Goal: Task Accomplishment & Management: Use online tool/utility

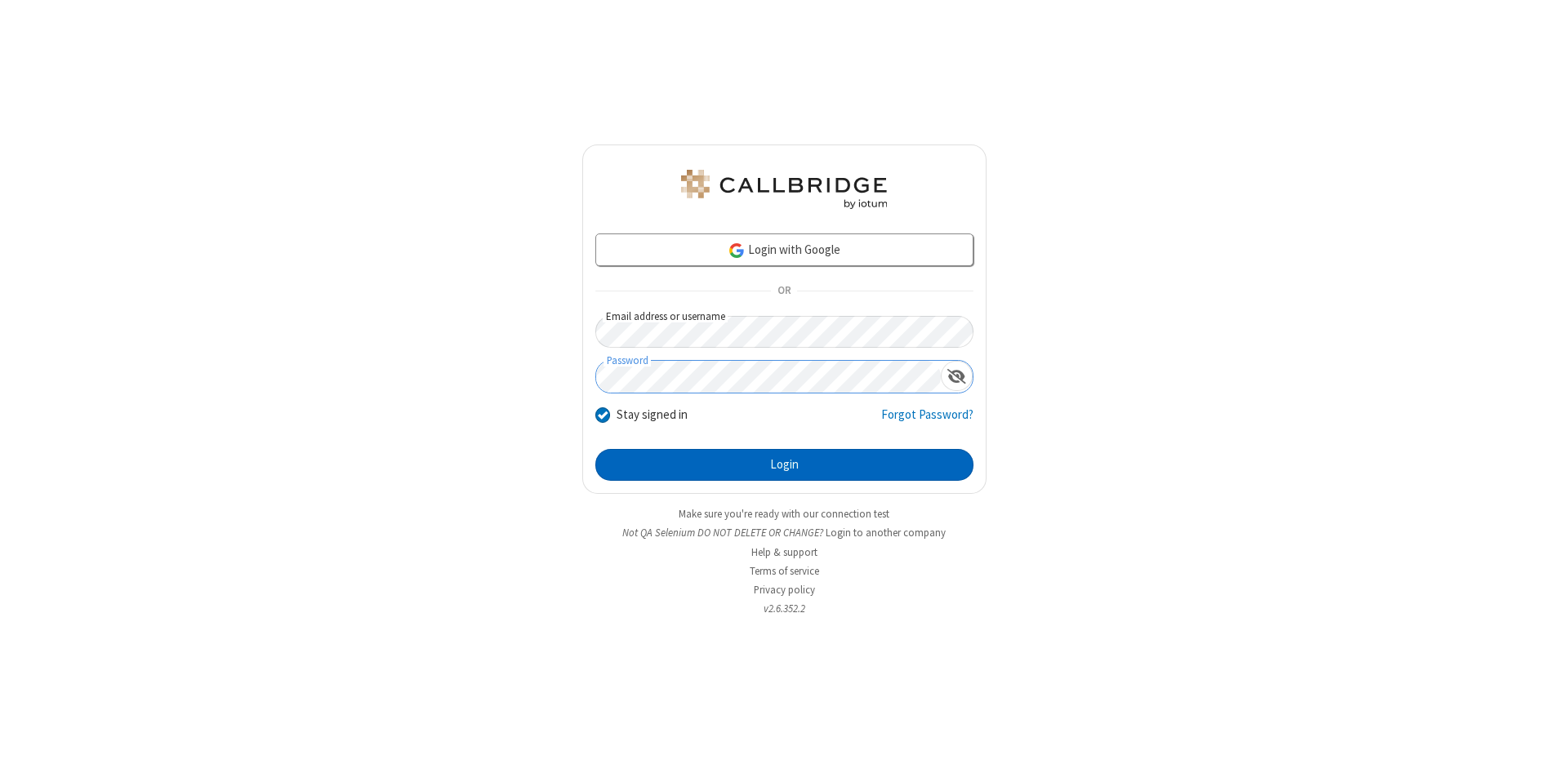
click at [784, 465] on button "Login" at bounding box center [784, 465] width 378 height 32
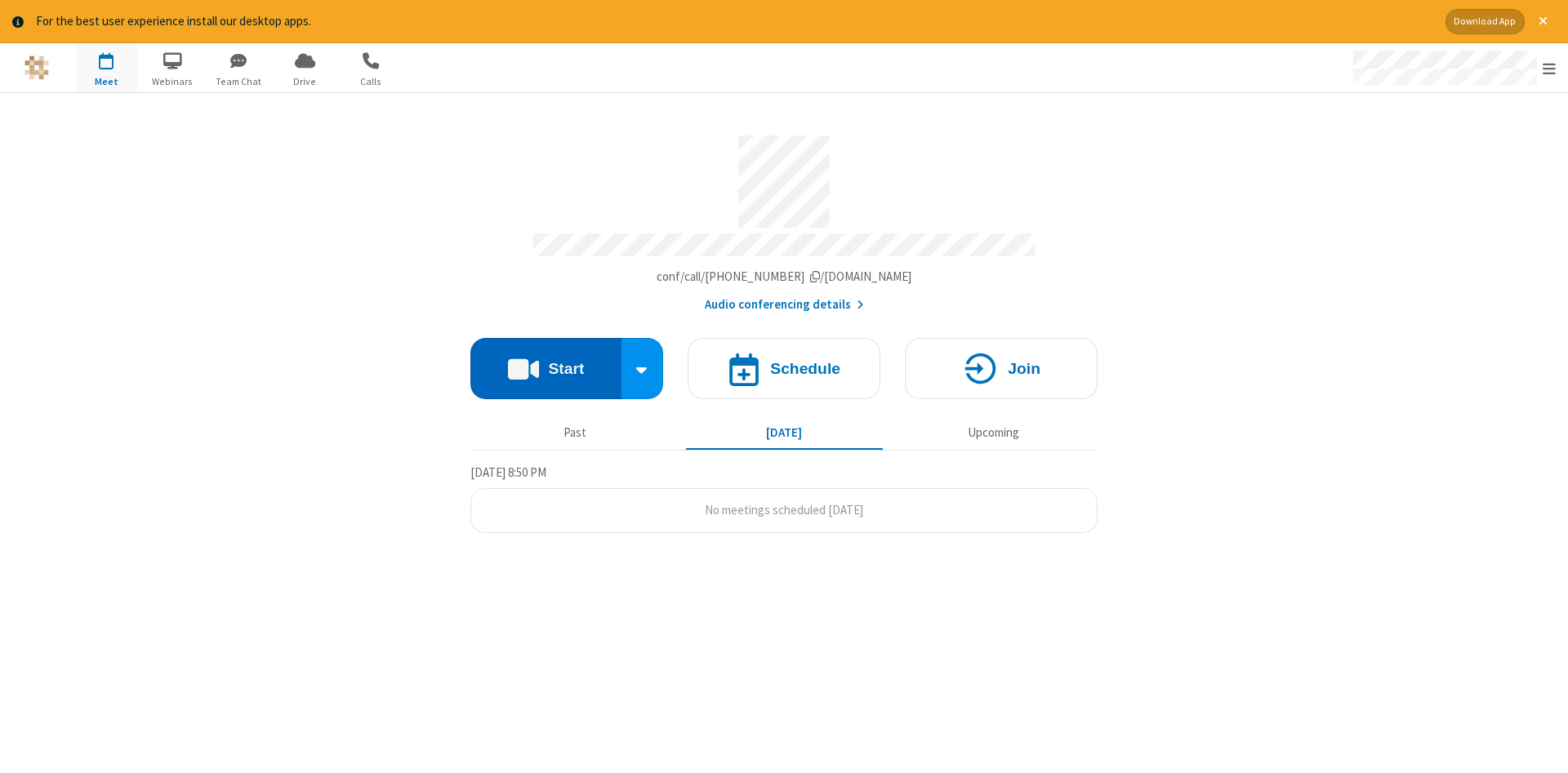
click at [546, 362] on button "Start" at bounding box center [546, 369] width 151 height 61
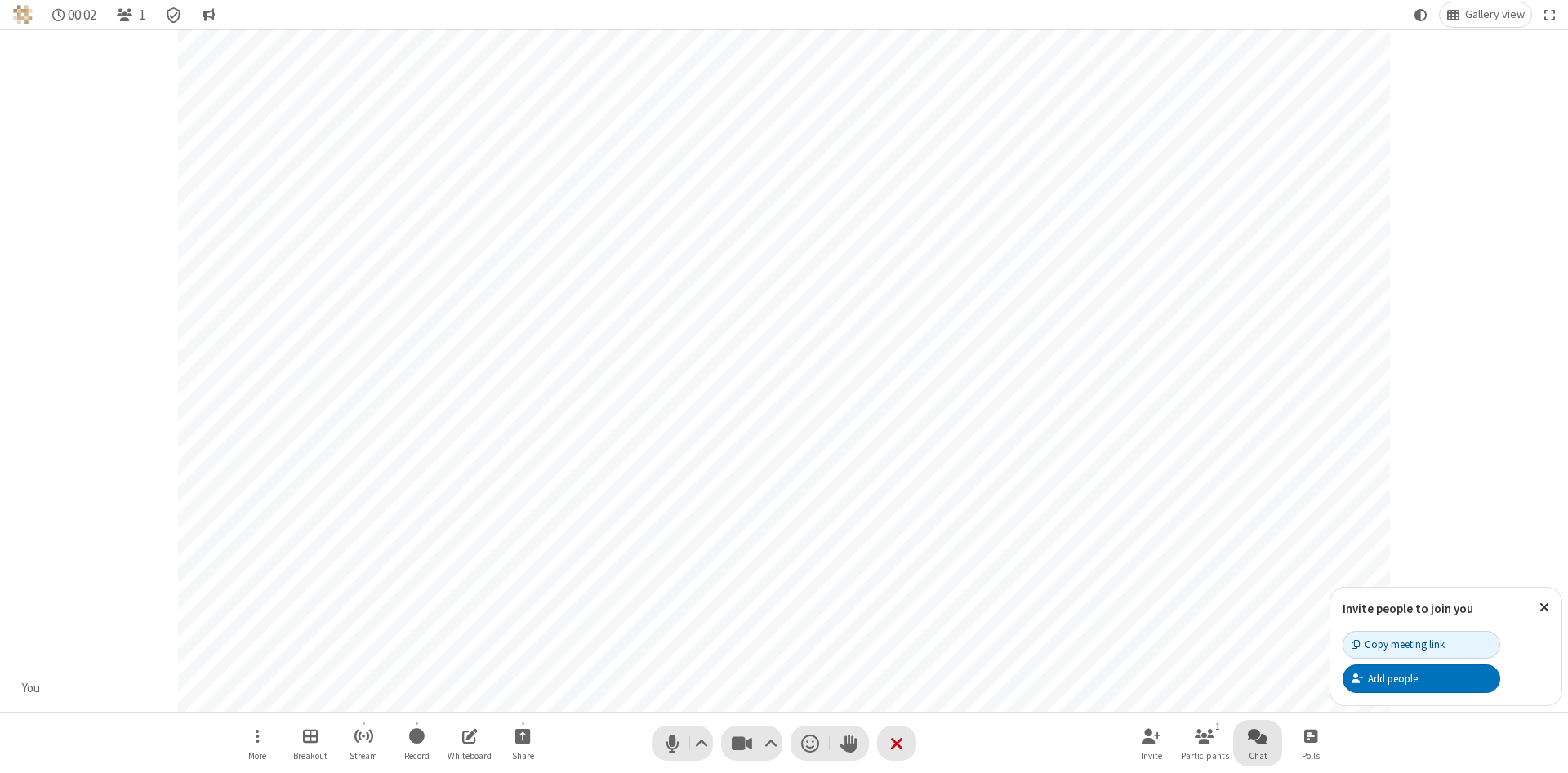
click at [1258, 735] on span "Open chat" at bounding box center [1258, 735] width 19 height 20
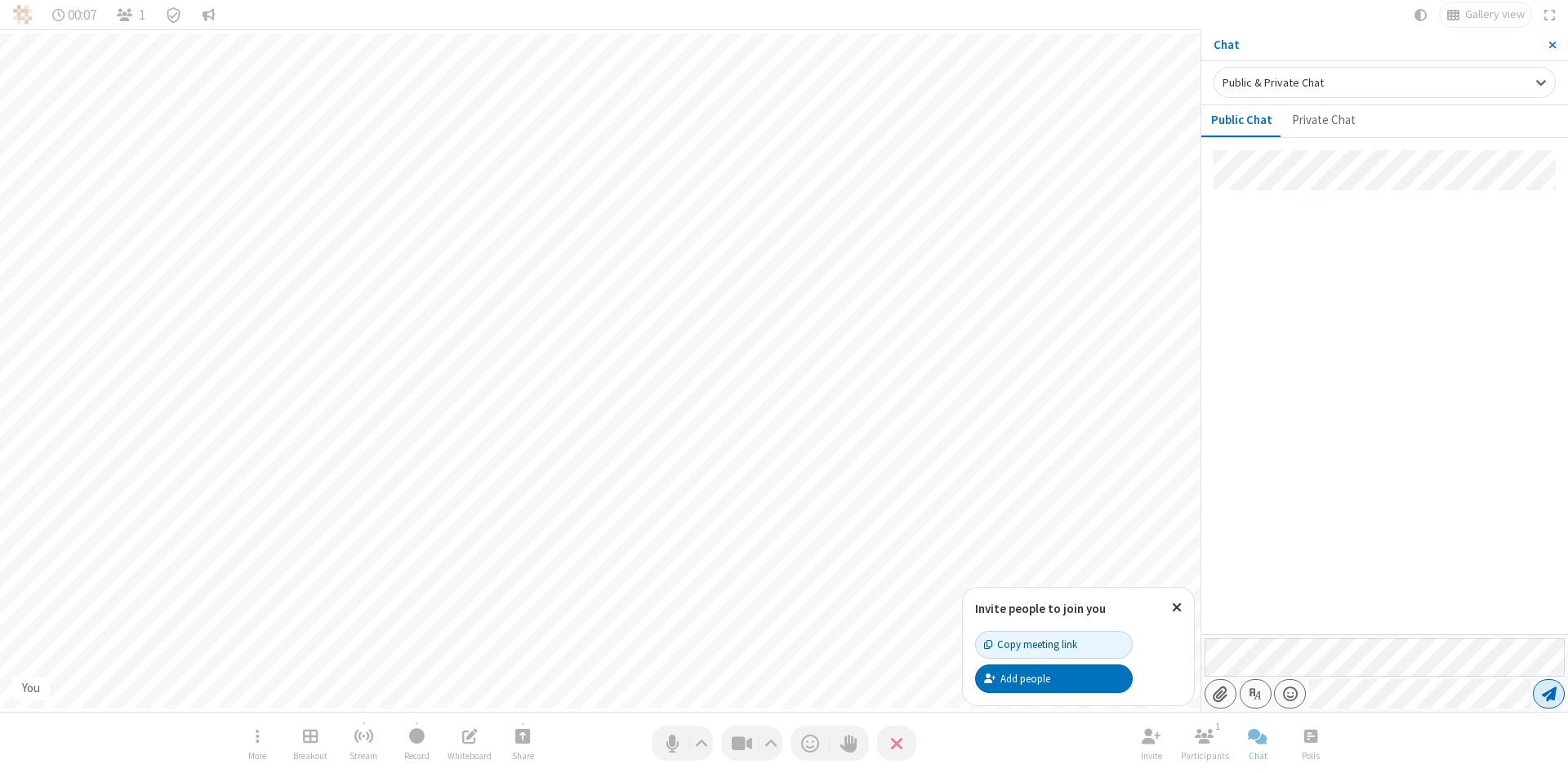
click at [1549, 694] on span "Send message" at bounding box center [1550, 694] width 15 height 17
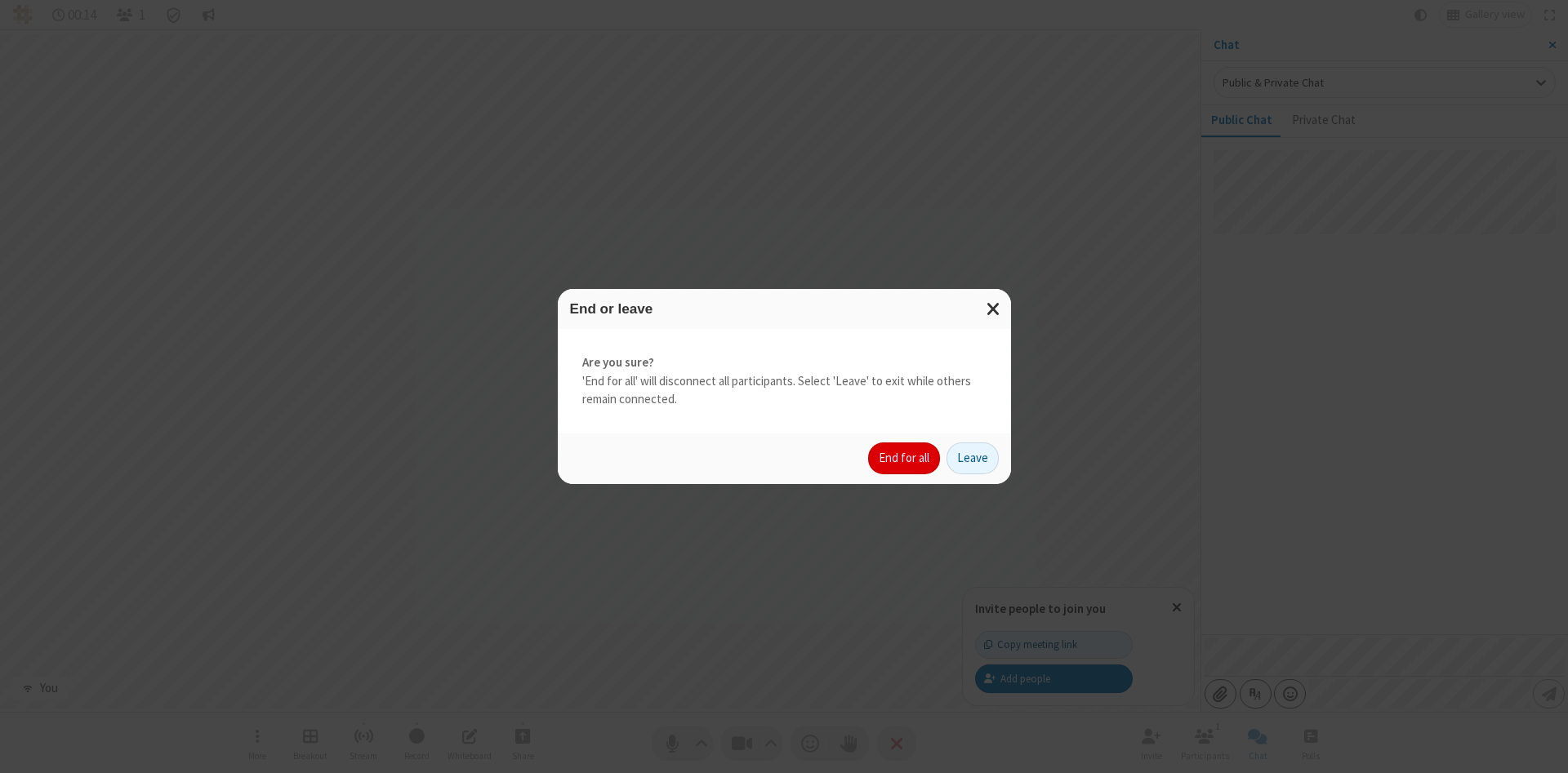
click at [905, 458] on button "End for all" at bounding box center [904, 458] width 72 height 32
